Goal: Transaction & Acquisition: Obtain resource

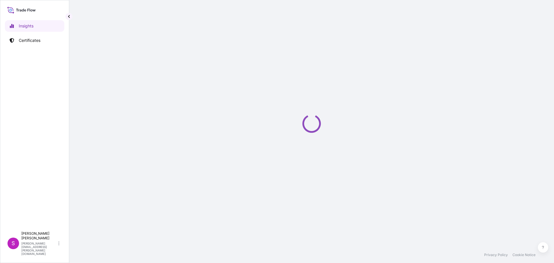
select select "2025"
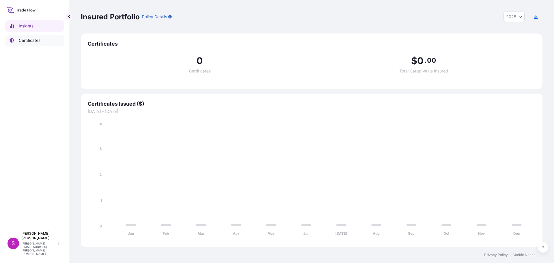
click at [35, 38] on p "Certificates" at bounding box center [30, 41] width 22 height 6
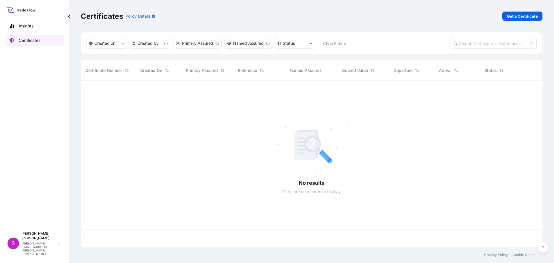
scroll to position [165, 457]
click at [528, 15] on p "Get a Certificate" at bounding box center [522, 16] width 31 height 6
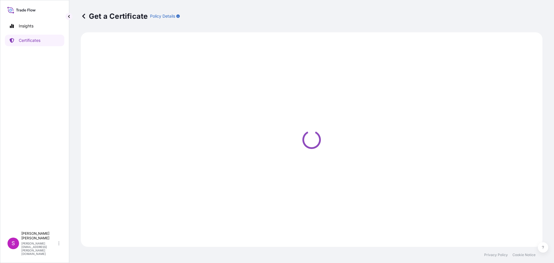
select select "Sea"
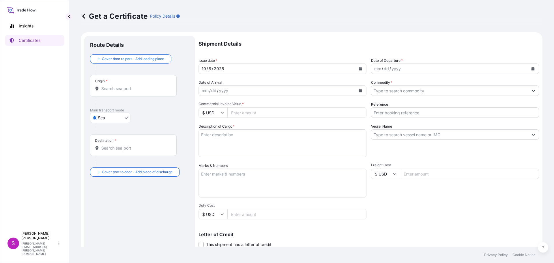
click at [120, 94] on div "Origin *" at bounding box center [133, 85] width 87 height 21
click at [120, 91] on input "Origin *" at bounding box center [135, 89] width 68 height 6
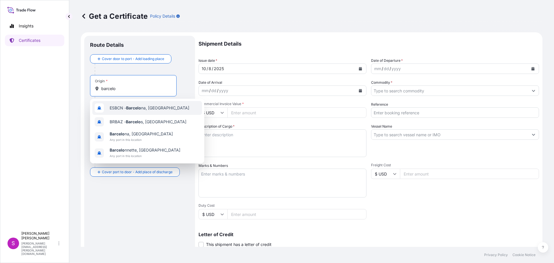
click at [125, 107] on span "ESBCN - Barcelo na, [GEOGRAPHIC_DATA]" at bounding box center [150, 108] width 80 height 6
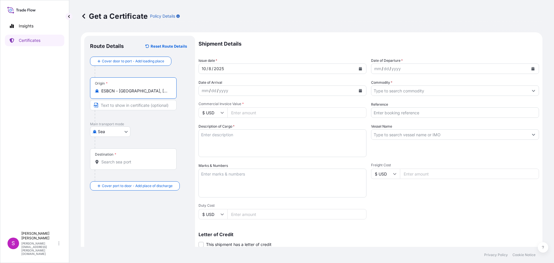
type input "ESBCN - [GEOGRAPHIC_DATA], [GEOGRAPHIC_DATA]"
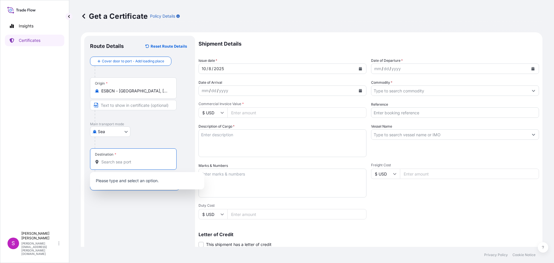
click at [108, 162] on input "Destination *" at bounding box center [135, 162] width 68 height 6
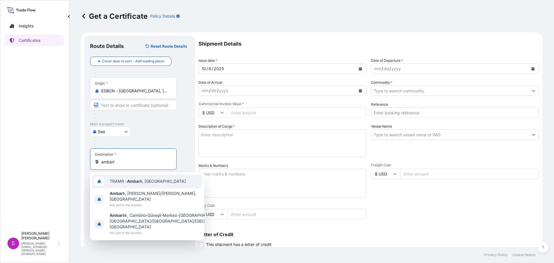
click at [124, 184] on span "TRAMR - Ambarl i, [GEOGRAPHIC_DATA]" at bounding box center [148, 181] width 76 height 6
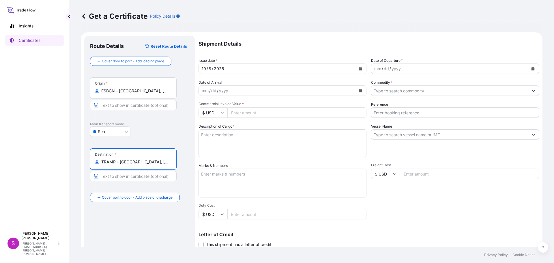
type input "TRAMR - [GEOGRAPHIC_DATA], [GEOGRAPHIC_DATA]"
click at [422, 67] on div "mm / dd / yyyy" at bounding box center [449, 68] width 157 height 10
click at [528, 68] on button "Calendar" at bounding box center [532, 68] width 9 height 9
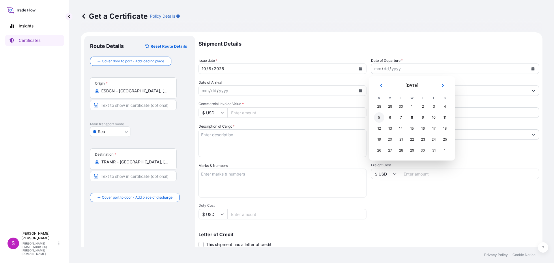
click at [380, 117] on div "5" at bounding box center [379, 117] width 10 height 10
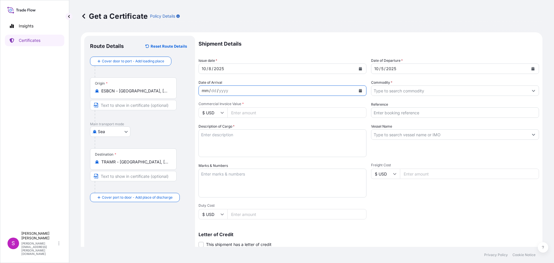
click at [298, 87] on div "mm / dd / yyyy" at bounding box center [277, 90] width 157 height 10
click at [359, 89] on icon "Calendar" at bounding box center [360, 90] width 3 height 3
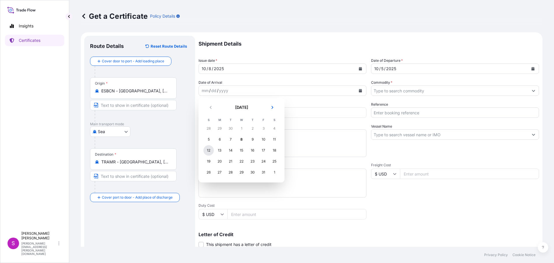
click at [209, 150] on div "12" at bounding box center [208, 150] width 10 height 10
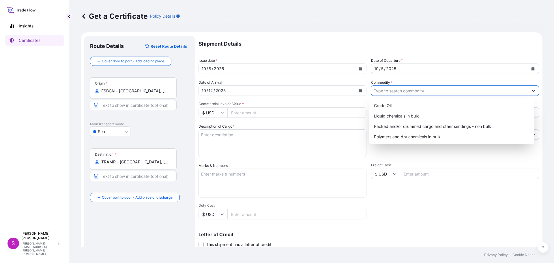
click at [405, 89] on input "Commodity *" at bounding box center [449, 90] width 157 height 10
click at [423, 130] on div "Packed and/or drummed cargo and other sendings - non bulk" at bounding box center [452, 126] width 161 height 10
type input "Packed and/or drummed cargo and other sendings - non bulk"
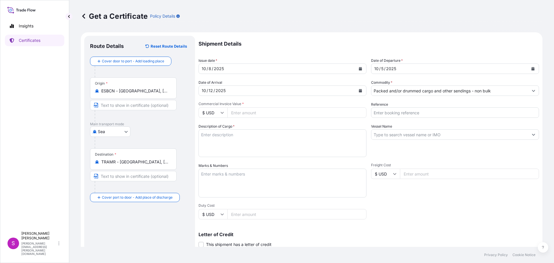
click at [225, 112] on input "$ USD" at bounding box center [213, 112] width 29 height 10
click at [212, 127] on div "€ EUR" at bounding box center [213, 128] width 24 height 11
type input "€ EUR"
click at [241, 113] on input "Commercial Invoice Value *" at bounding box center [296, 112] width 139 height 10
type input "25987.50"
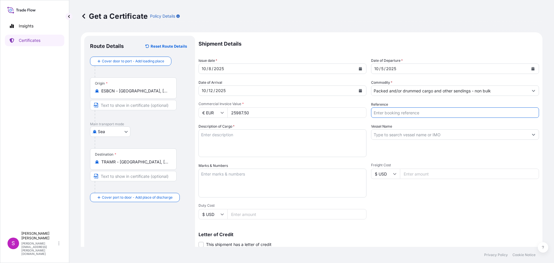
click at [442, 113] on input "Reference" at bounding box center [455, 112] width 168 height 10
type input "1625208851"
click at [268, 143] on textarea "Description of Cargo *" at bounding box center [283, 143] width 168 height 28
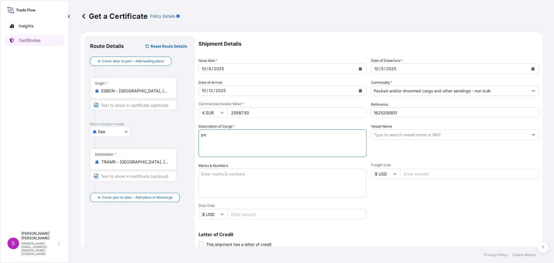
type textarea "p"
type textarea "POLYPROPYLENE"
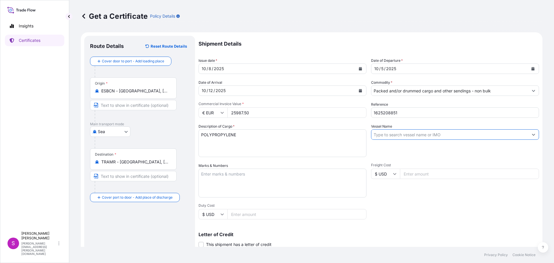
click at [400, 134] on input "Vessel Name" at bounding box center [449, 134] width 157 height 10
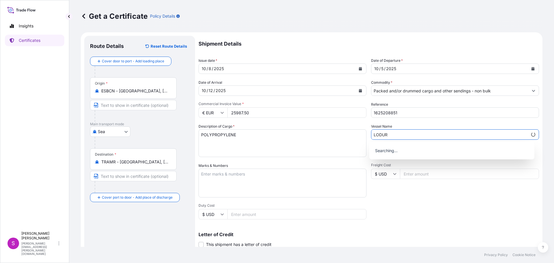
type input "LODUR"
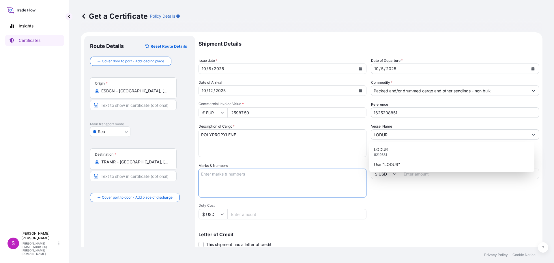
click at [229, 180] on textarea "Marks & Numbers" at bounding box center [283, 183] width 168 height 29
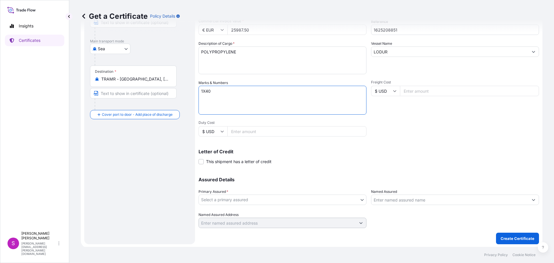
scroll to position [84, 0]
type textarea "1X40"
click at [391, 197] on input "Named Assured" at bounding box center [449, 199] width 157 height 10
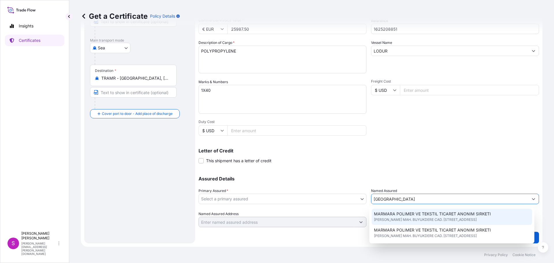
click at [417, 216] on span "MARMARA POLIMER VE TEKSTIL TICARET ANONIM SIRKETI" at bounding box center [432, 214] width 117 height 6
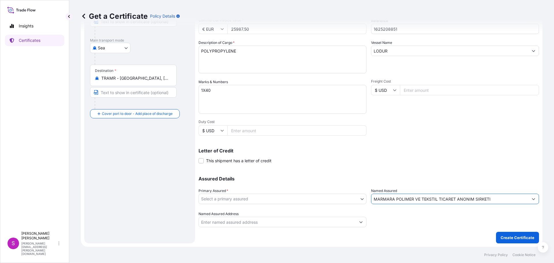
type input "MARMARA POLIMER VE TEKSTIL TICARET ANONIM SIRKETI"
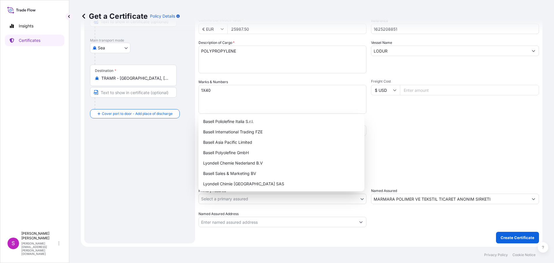
click at [227, 196] on body "8 options available. 4 options available. 1 option available. 0 options availab…" at bounding box center [277, 131] width 554 height 263
click at [214, 174] on div "Basell Sales & Marketing BV" at bounding box center [281, 173] width 161 height 10
select select "32164"
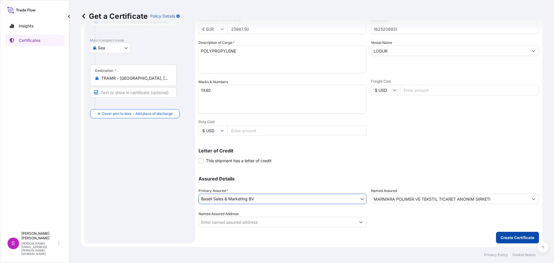
click at [516, 233] on button "Create Certificate" at bounding box center [517, 238] width 43 height 12
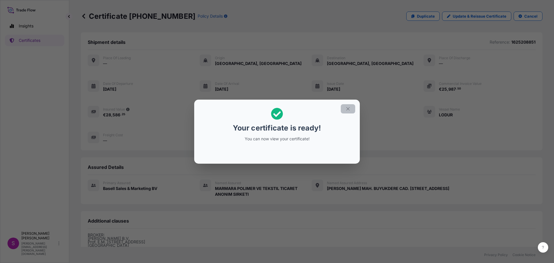
click at [343, 111] on button "button" at bounding box center [348, 108] width 14 height 9
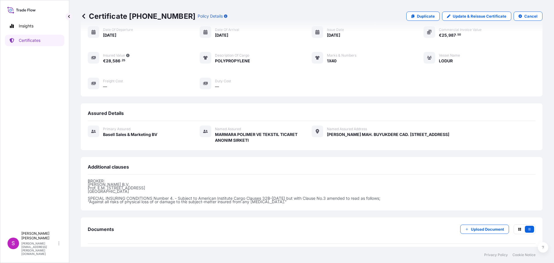
scroll to position [79, 0]
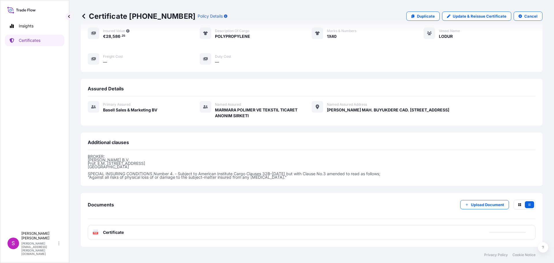
click at [98, 230] on div "PDF Certificate" at bounding box center [108, 232] width 31 height 6
click at [96, 232] on icon at bounding box center [95, 232] width 5 height 6
click at [96, 232] on text "PDF" at bounding box center [96, 233] width 4 height 2
